Goal: Check status: Check status

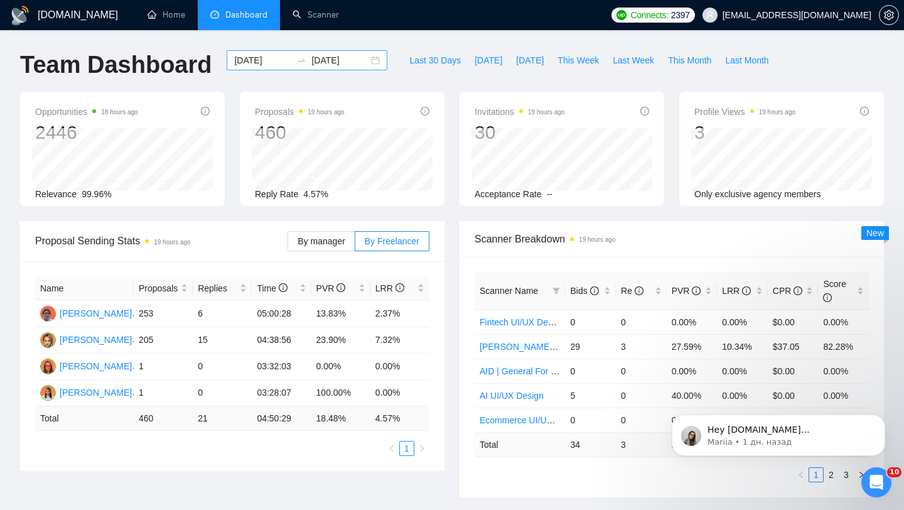
click at [374, 53] on div "[DATE] [DATE]" at bounding box center [307, 60] width 161 height 20
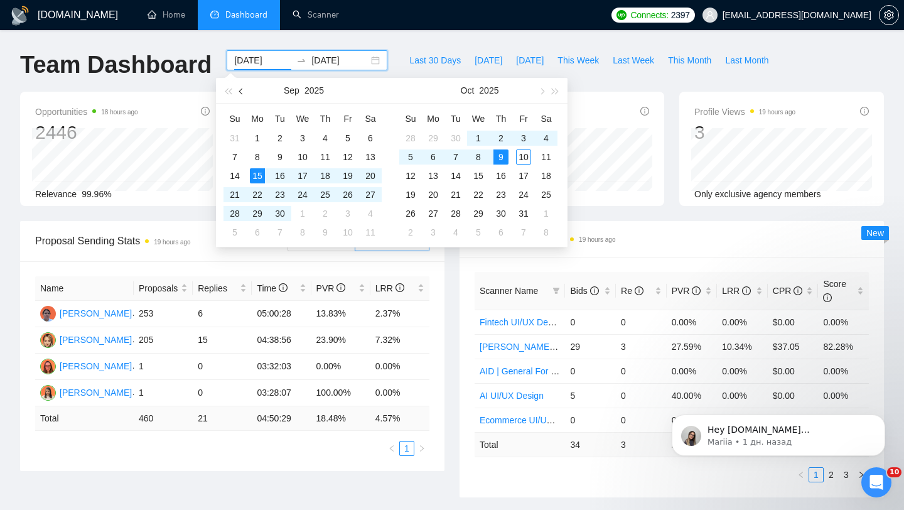
click at [239, 89] on button "button" at bounding box center [242, 90] width 14 height 25
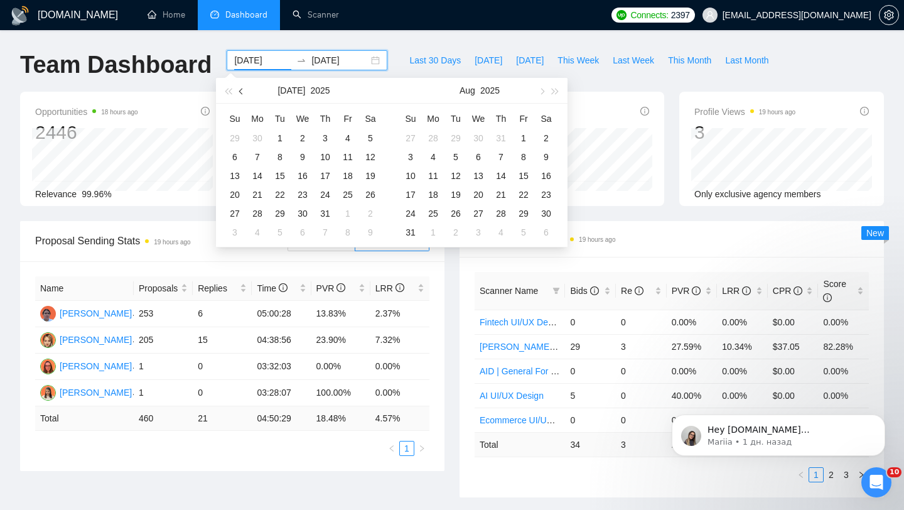
click at [239, 89] on button "button" at bounding box center [242, 90] width 14 height 25
type input "[DATE]"
click at [228, 141] on div "1" at bounding box center [234, 138] width 15 height 15
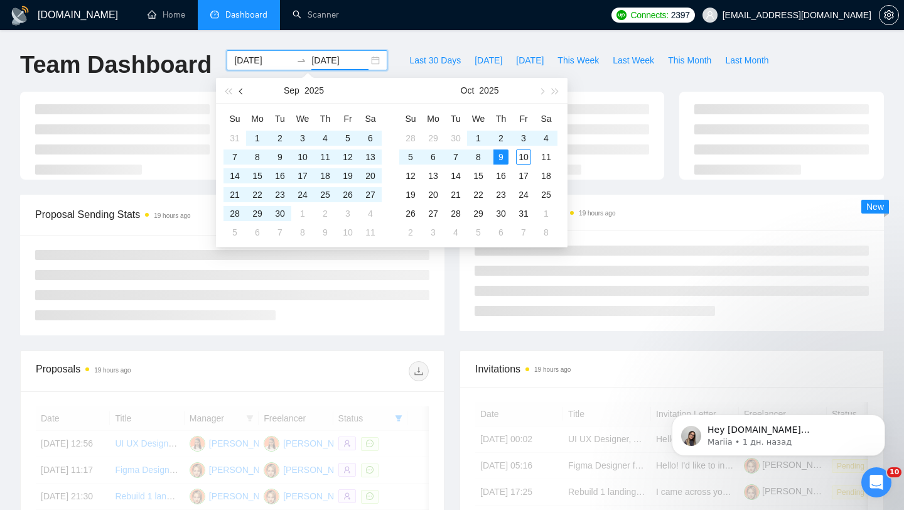
click at [241, 90] on span "button" at bounding box center [242, 91] width 6 height 6
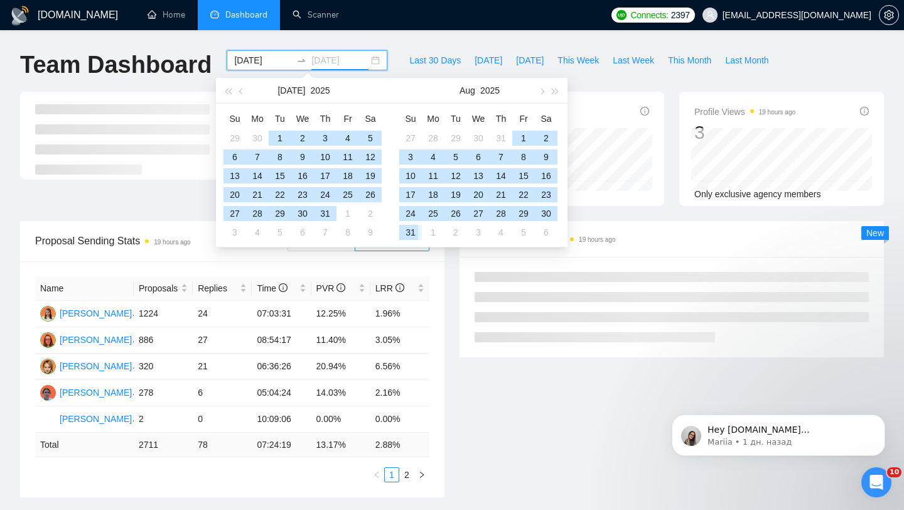
type input "[DATE]"
click at [414, 233] on div "31" at bounding box center [410, 232] width 15 height 15
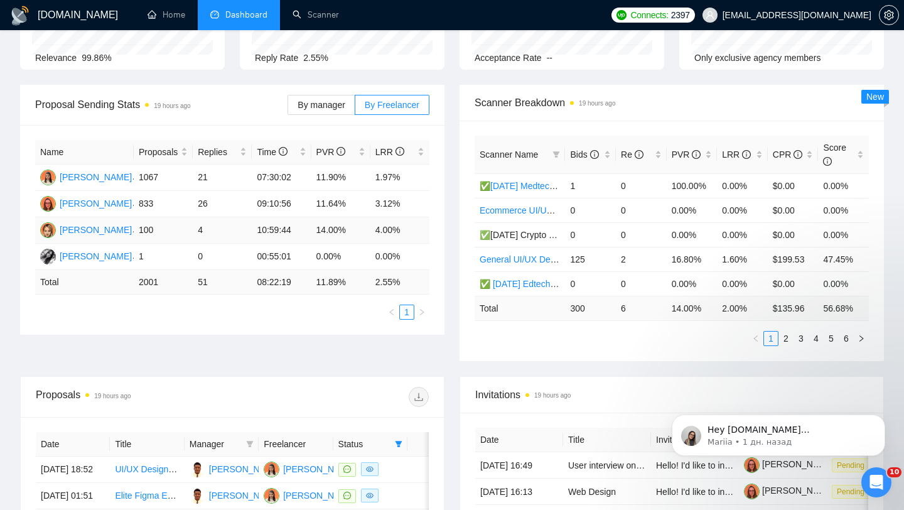
scroll to position [143, 0]
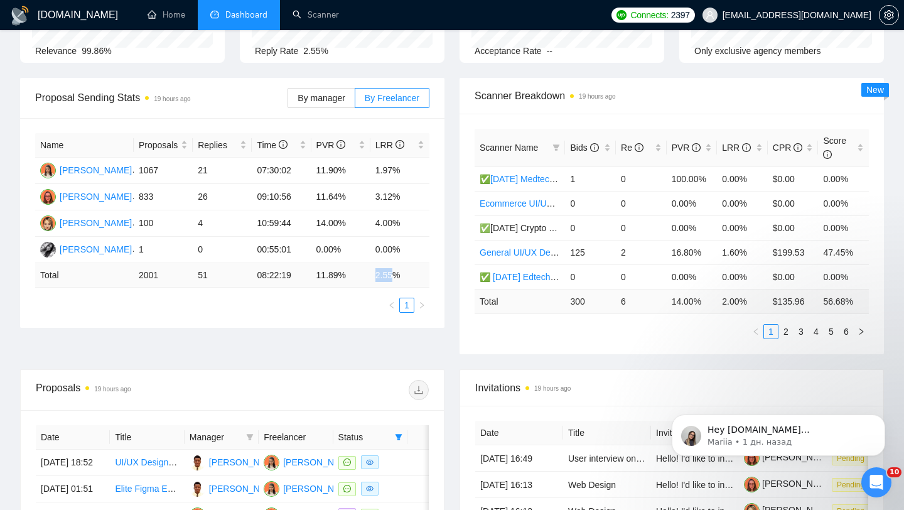
drag, startPoint x: 376, startPoint y: 274, endPoint x: 408, endPoint y: 274, distance: 32.0
click at [408, 274] on td "2.55 %" at bounding box center [400, 275] width 59 height 24
drag, startPoint x: 370, startPoint y: 171, endPoint x: 404, endPoint y: 171, distance: 34.5
click at [404, 171] on td "1.97%" at bounding box center [400, 171] width 59 height 26
drag, startPoint x: 371, startPoint y: 192, endPoint x: 412, endPoint y: 191, distance: 41.5
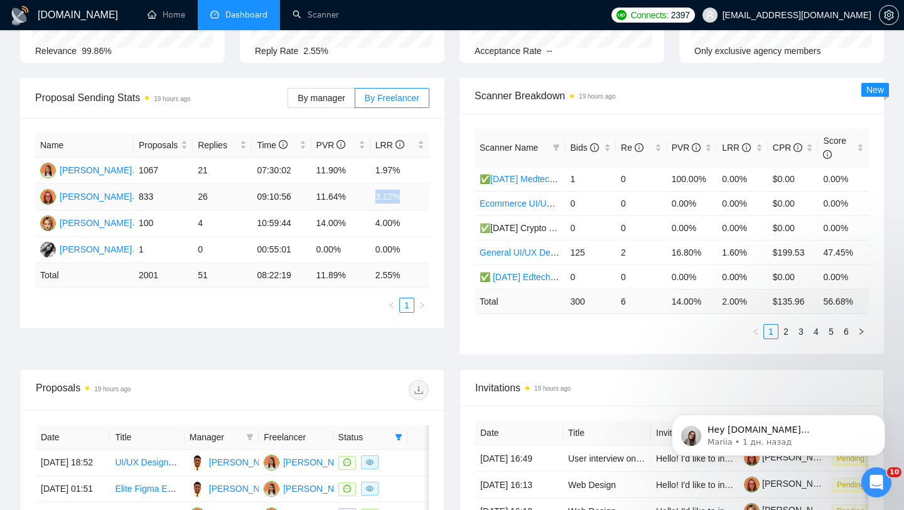
click at [411, 192] on td "3.12%" at bounding box center [400, 197] width 59 height 26
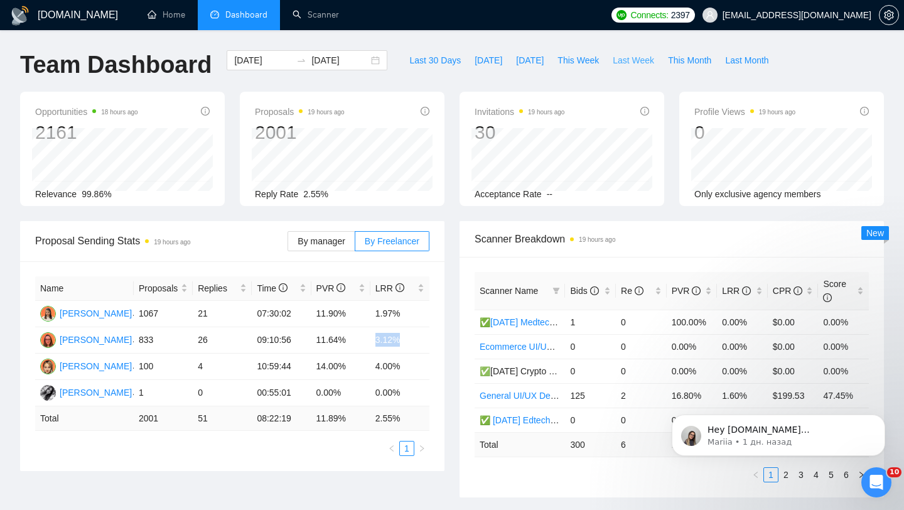
click at [632, 64] on span "Last Week" at bounding box center [633, 60] width 41 height 14
type input "[DATE]"
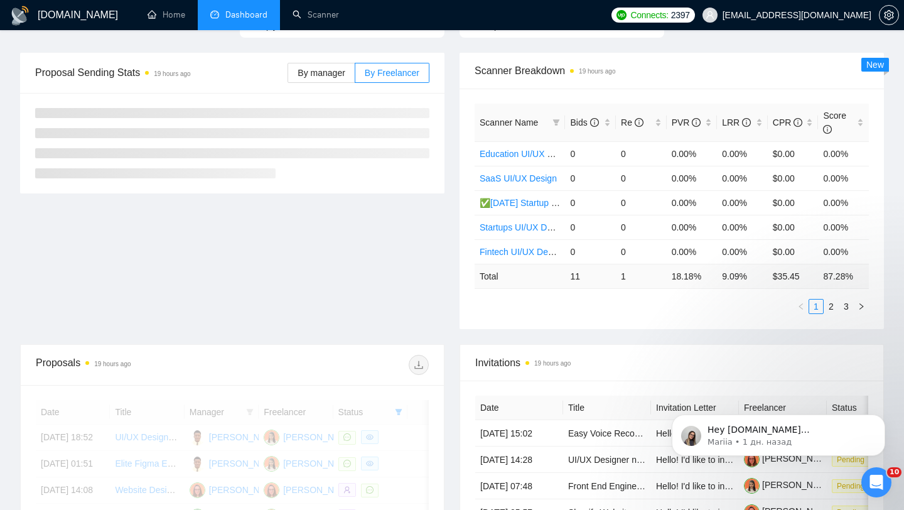
scroll to position [111, 0]
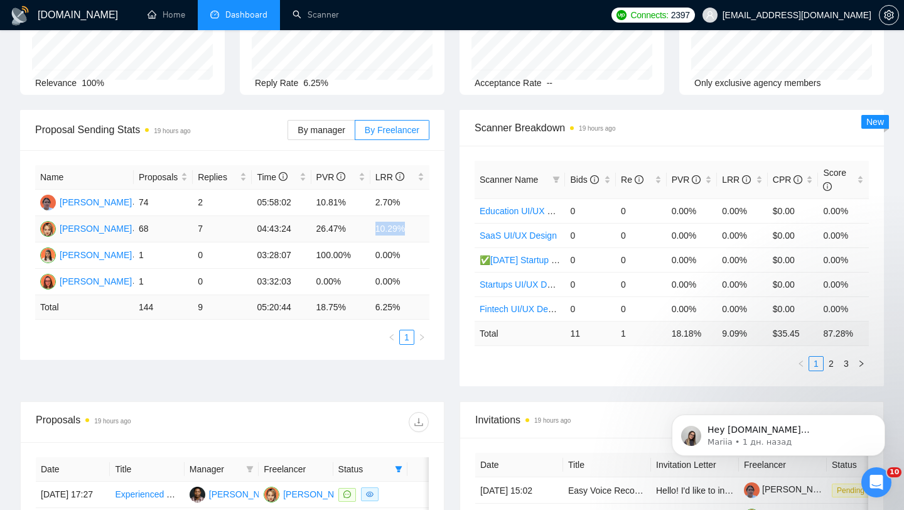
drag, startPoint x: 373, startPoint y: 230, endPoint x: 423, endPoint y: 228, distance: 50.3
click at [424, 229] on td "10.29%" at bounding box center [400, 229] width 59 height 26
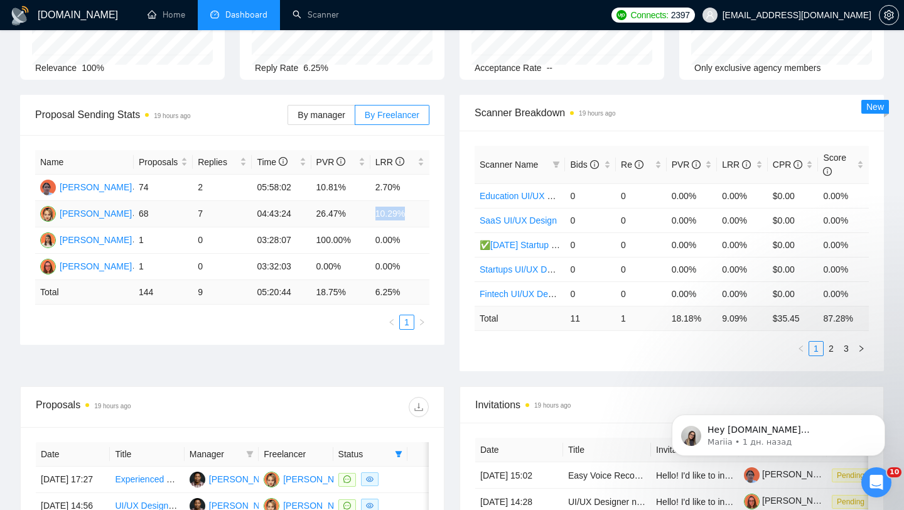
scroll to position [136, 0]
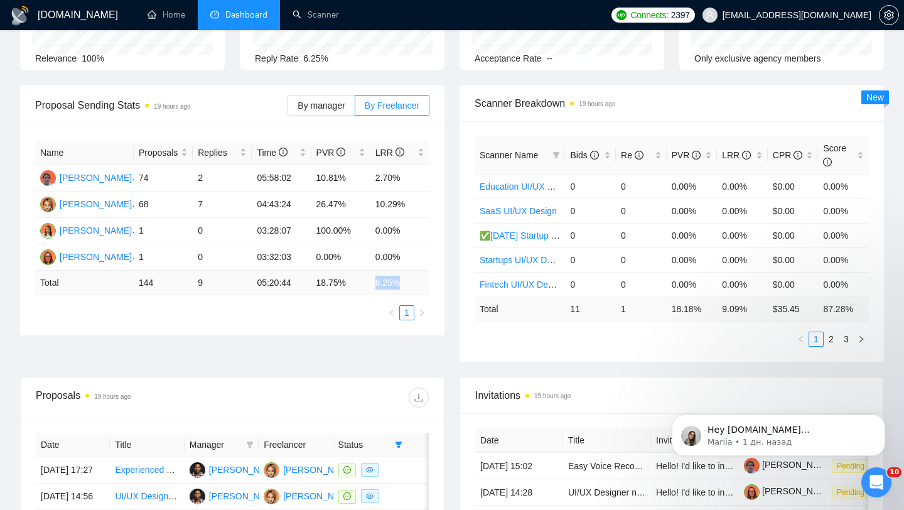
drag, startPoint x: 373, startPoint y: 283, endPoint x: 420, endPoint y: 281, distance: 47.2
click at [420, 281] on td "6.25 %" at bounding box center [400, 283] width 59 height 24
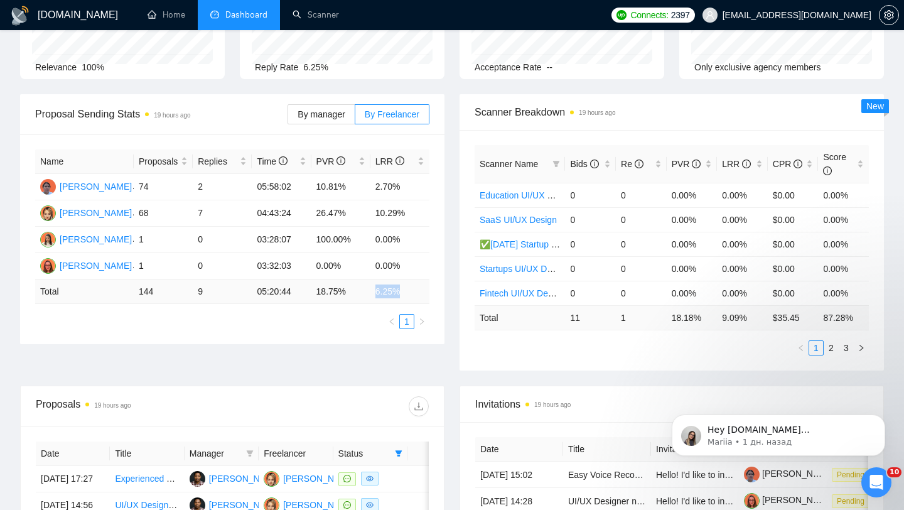
scroll to position [158, 0]
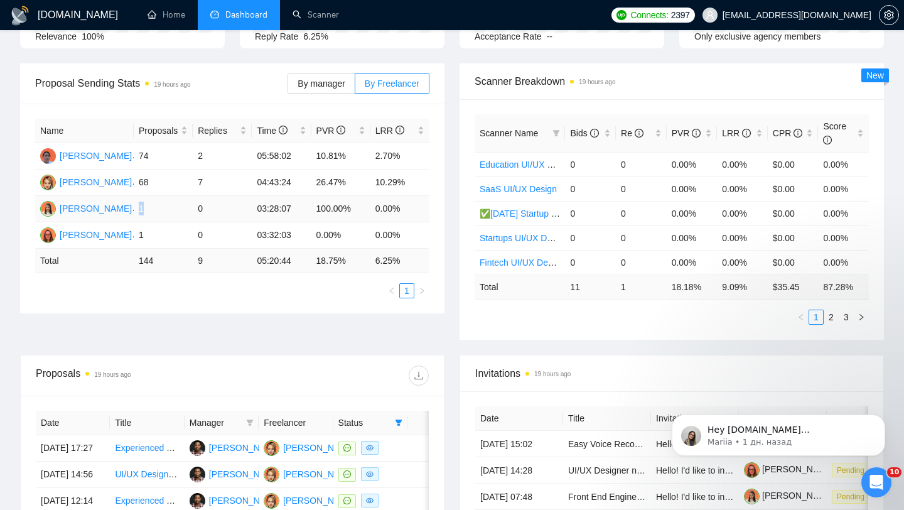
drag, startPoint x: 138, startPoint y: 207, endPoint x: 152, endPoint y: 206, distance: 14.5
click at [152, 206] on td "1" at bounding box center [163, 209] width 59 height 26
drag, startPoint x: 138, startPoint y: 234, endPoint x: 161, endPoint y: 234, distance: 23.2
click at [161, 234] on td "1" at bounding box center [163, 235] width 59 height 26
drag, startPoint x: 156, startPoint y: 181, endPoint x: 138, endPoint y: 181, distance: 18.9
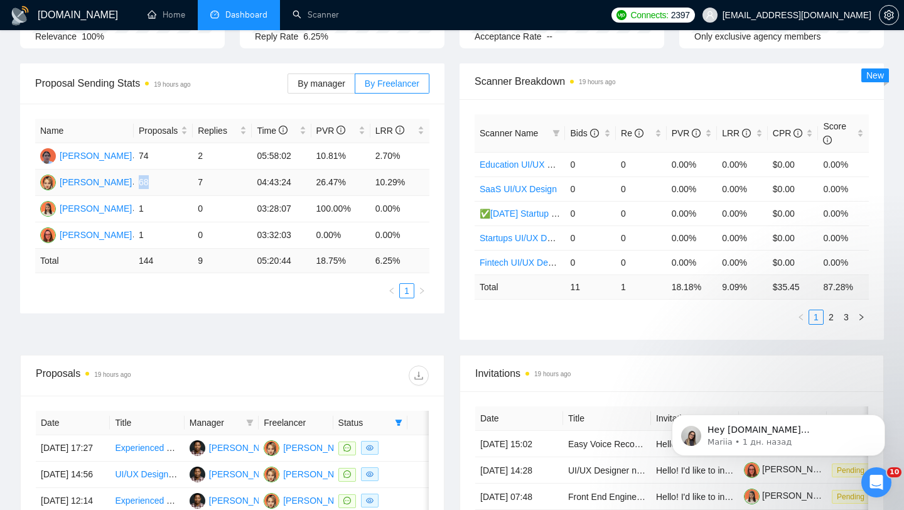
click at [138, 181] on td "68" at bounding box center [163, 183] width 59 height 26
drag, startPoint x: 162, startPoint y: 153, endPoint x: 136, endPoint y: 150, distance: 25.9
click at [136, 151] on td "74" at bounding box center [163, 156] width 59 height 26
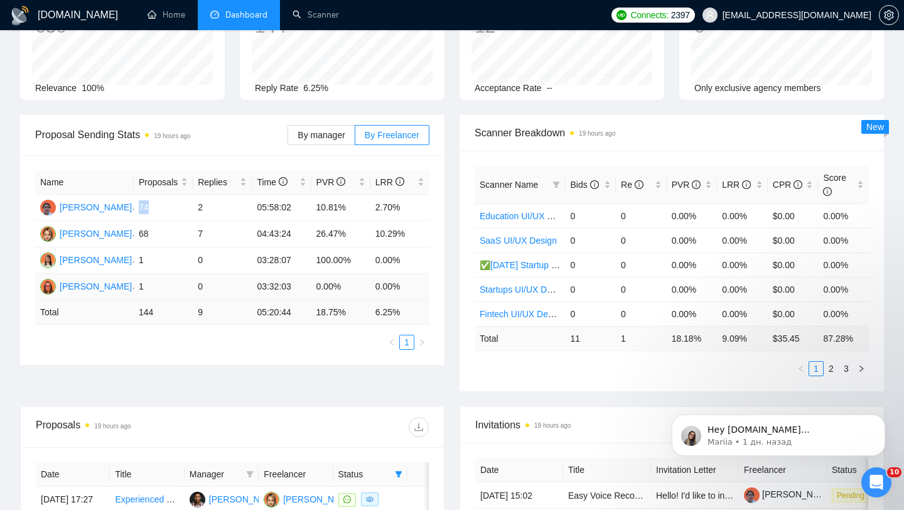
scroll to position [128, 0]
